Goal: Register for event/course

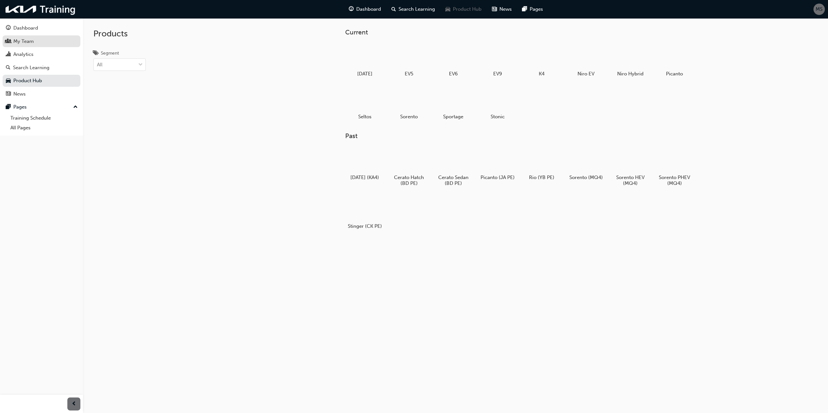
click at [38, 41] on div "My Team" at bounding box center [41, 41] width 71 height 8
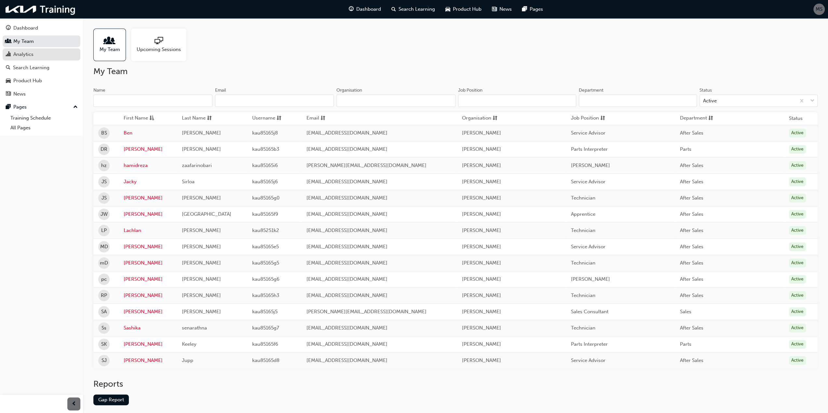
click at [28, 51] on div "Analytics" at bounding box center [23, 54] width 20 height 7
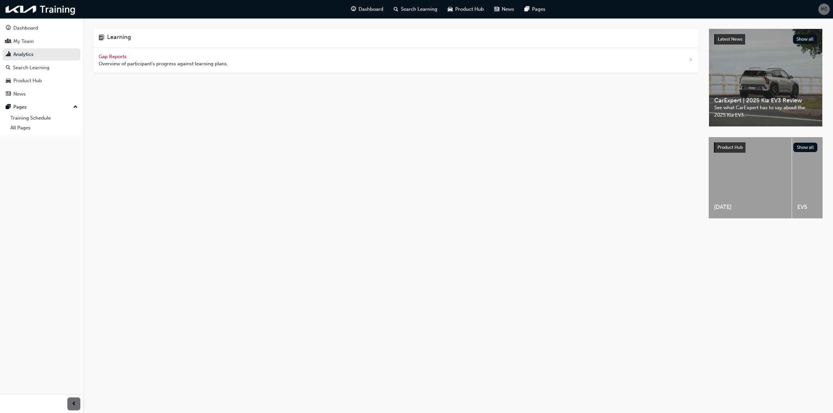
click at [122, 54] on span "Gap Reports" at bounding box center [113, 57] width 29 height 6
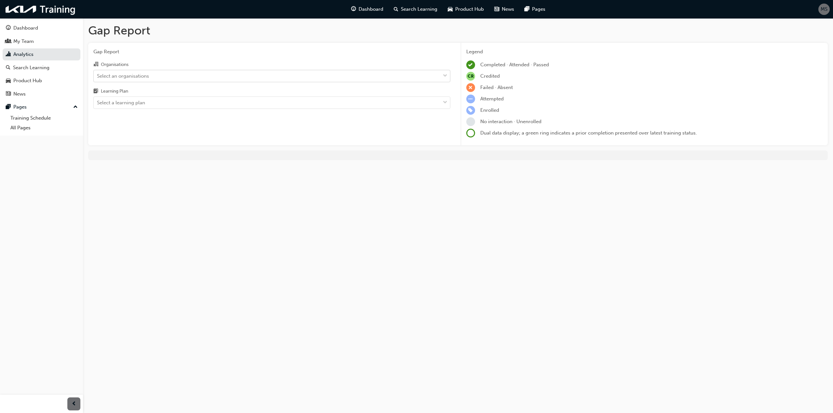
click at [133, 76] on div "Select an organisations" at bounding box center [123, 75] width 52 height 7
click at [98, 76] on input "Organisations Select an organisations" at bounding box center [97, 76] width 1 height 6
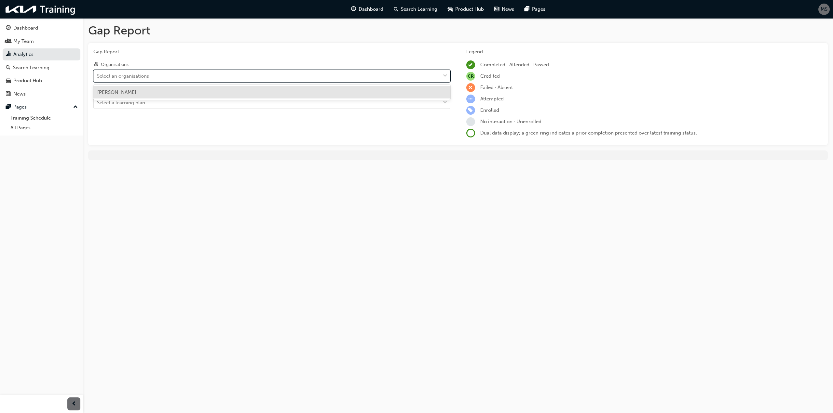
click at [137, 93] on div "[PERSON_NAME]" at bounding box center [271, 92] width 357 height 13
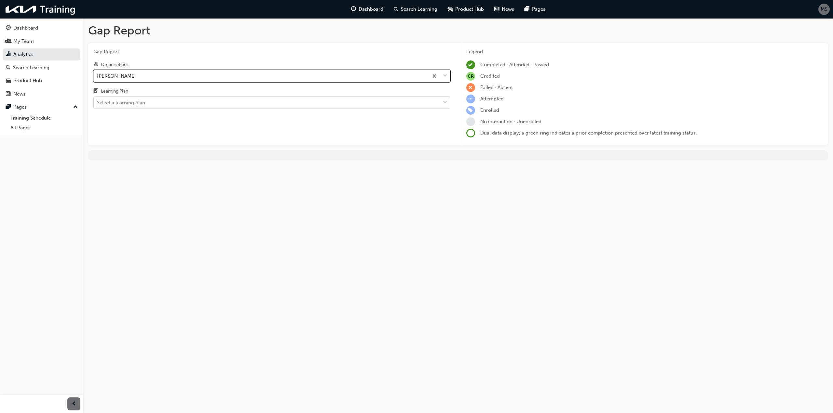
click at [149, 105] on div "Select a learning plan" at bounding box center [267, 102] width 346 height 11
click at [98, 105] on input "Learning Plan Select a learning plan" at bounding box center [97, 103] width 1 height 6
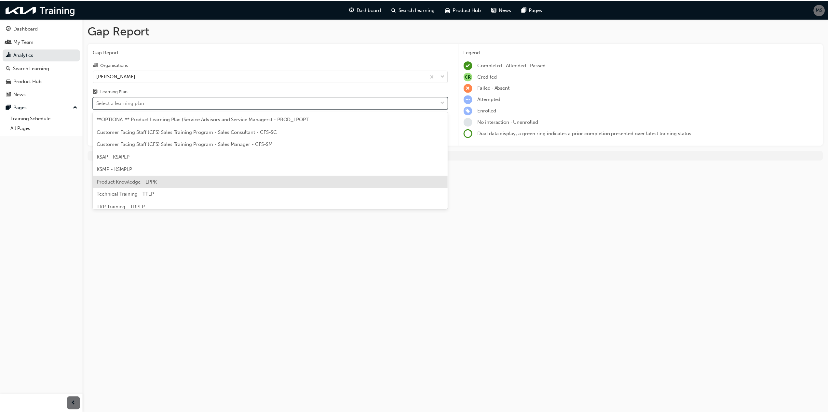
scroll to position [18, 0]
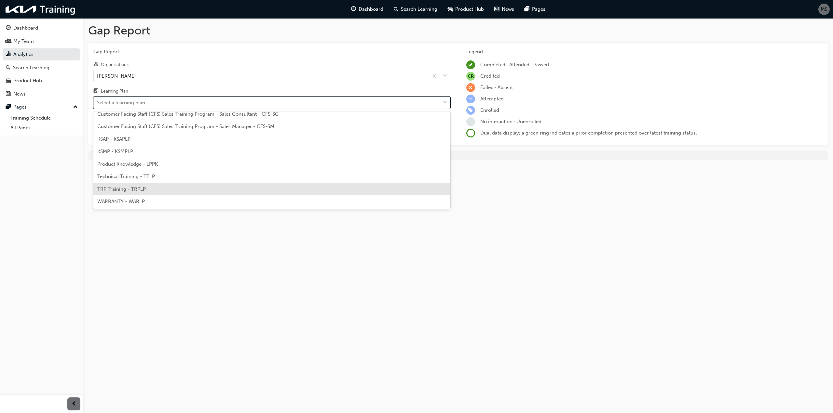
click at [163, 194] on div "TRP Training - TRPLP" at bounding box center [271, 189] width 357 height 13
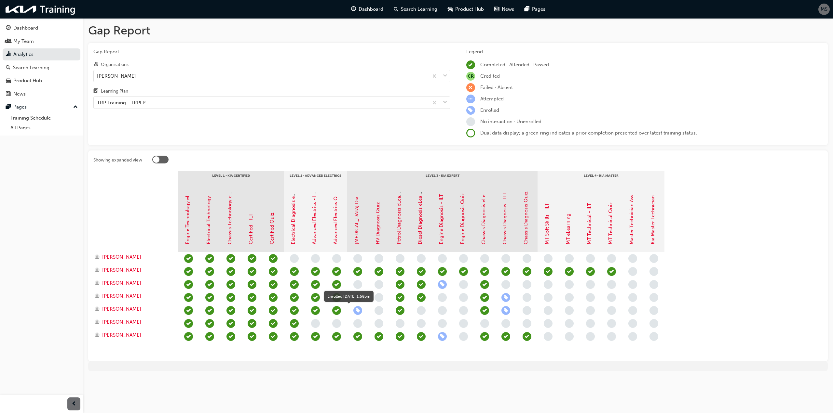
click at [357, 312] on span "learningRecordVerb_ENROLL-icon" at bounding box center [357, 310] width 9 height 9
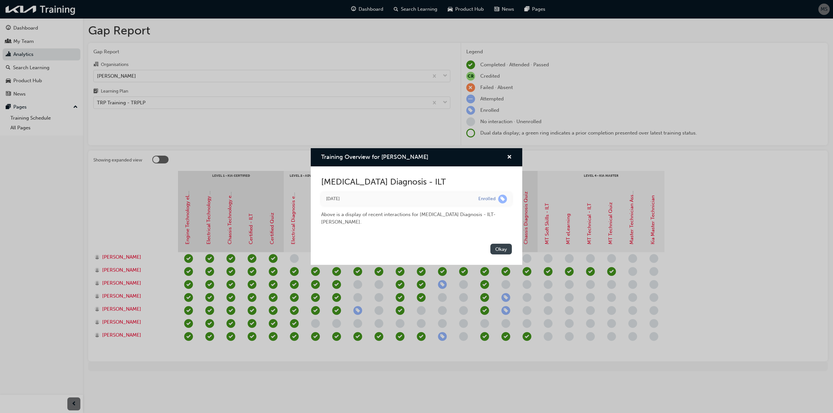
click at [501, 252] on button "Okay" at bounding box center [500, 249] width 21 height 11
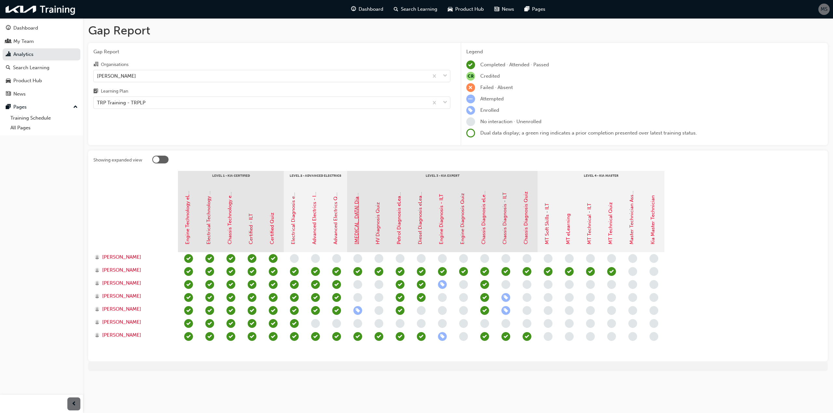
click at [356, 238] on link "[MEDICAL_DATA] Diagnosis - ILT" at bounding box center [357, 208] width 6 height 74
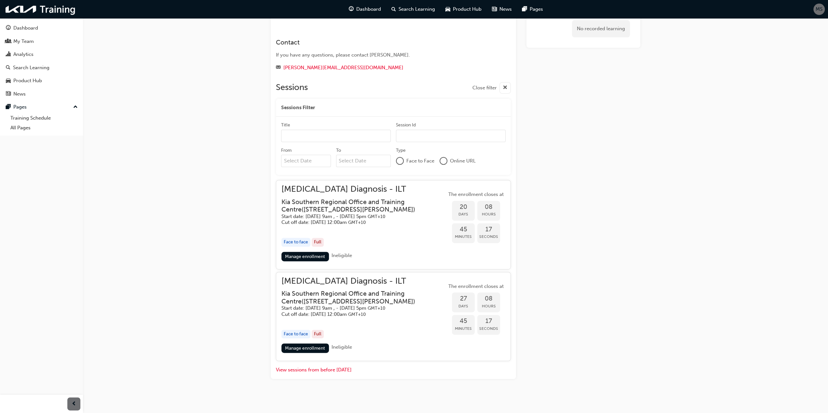
scroll to position [188, 0]
click at [308, 254] on link "Manage enrollment" at bounding box center [304, 255] width 47 height 9
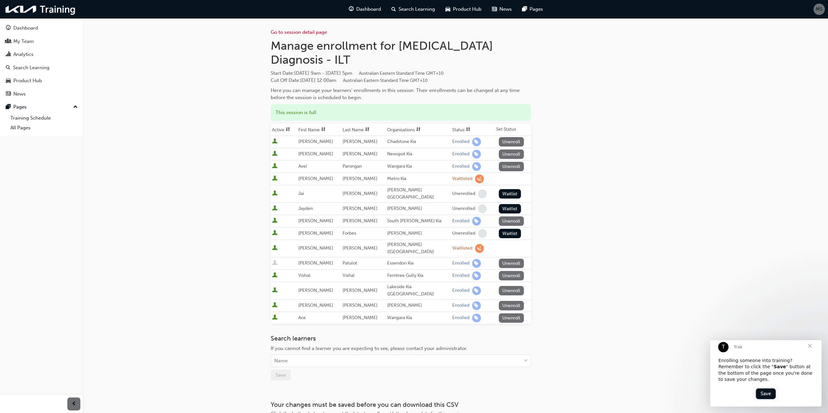
scroll to position [188, 0]
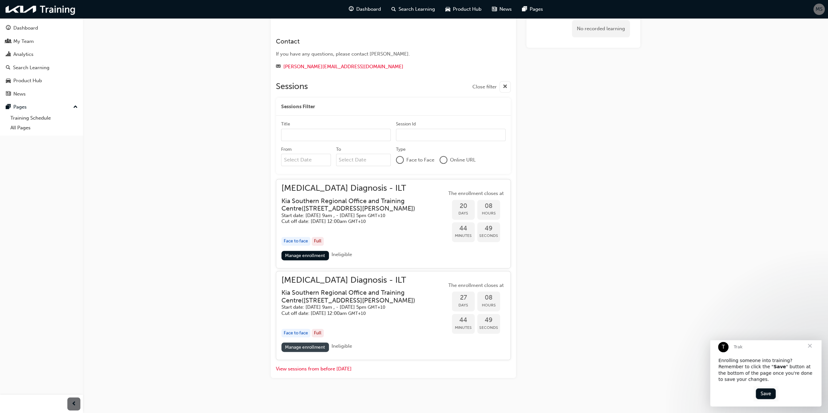
click at [309, 344] on link "Manage enrollment" at bounding box center [304, 347] width 47 height 9
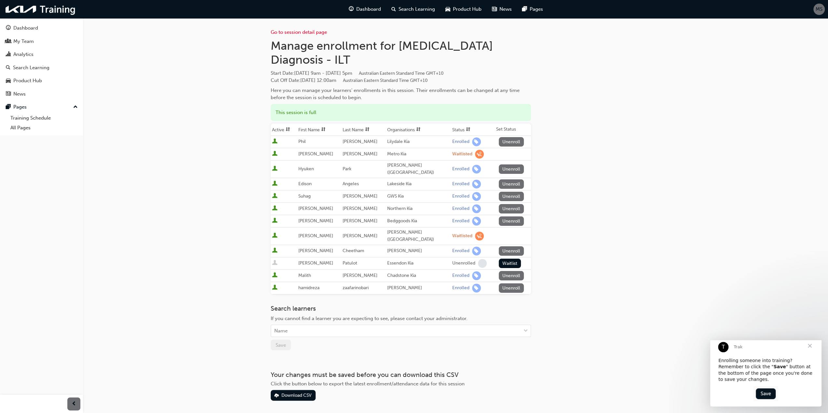
click at [810, 352] on span "Close" at bounding box center [809, 345] width 23 height 23
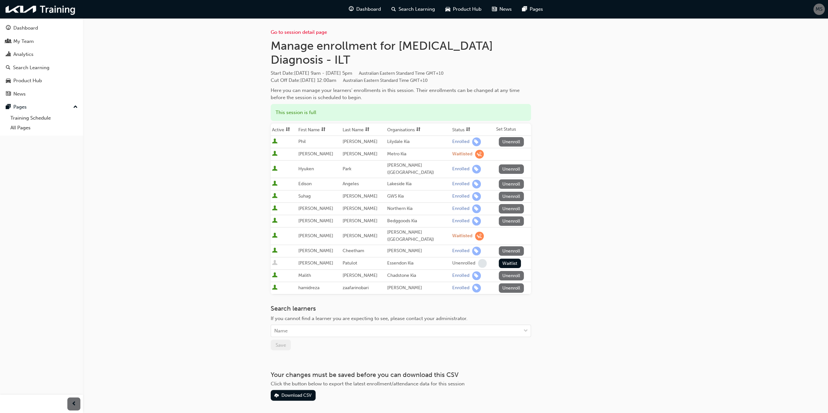
scroll to position [188, 0]
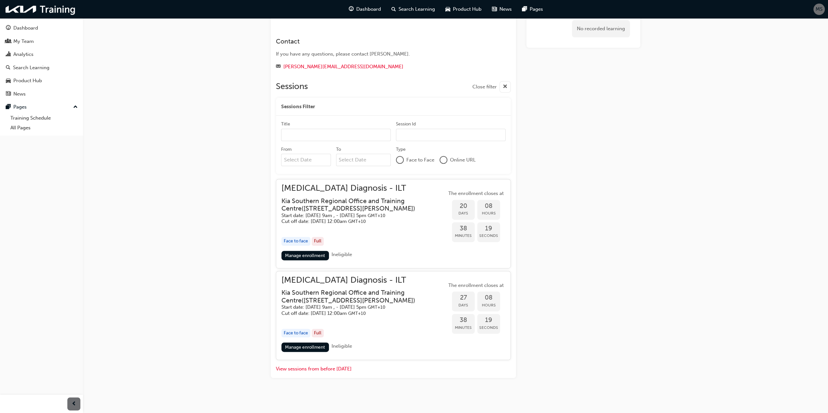
drag, startPoint x: 263, startPoint y: 25, endPoint x: 285, endPoint y: 39, distance: 25.8
click at [263, 25] on div "[MEDICAL_DATA] Diagnosis - ILT Instructor led Stream: Technical 3 days 15 pts T…" at bounding box center [455, 119] width 390 height 559
click at [29, 40] on div "My Team" at bounding box center [23, 41] width 20 height 7
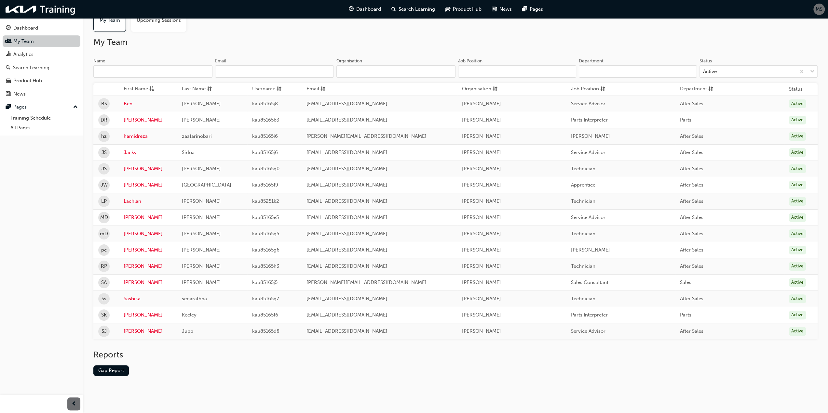
scroll to position [27, 0]
click at [238, 29] on div "My Team Upcoming Sessions" at bounding box center [455, 17] width 724 height 33
